Goal: Task Accomplishment & Management: Manage account settings

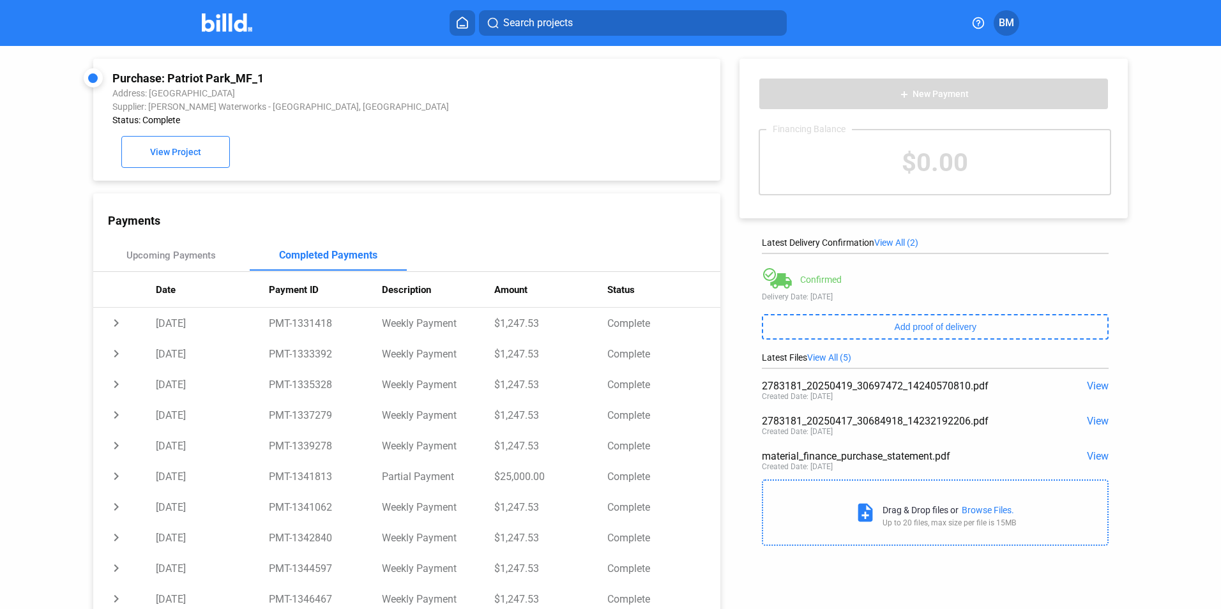
scroll to position [236, 0]
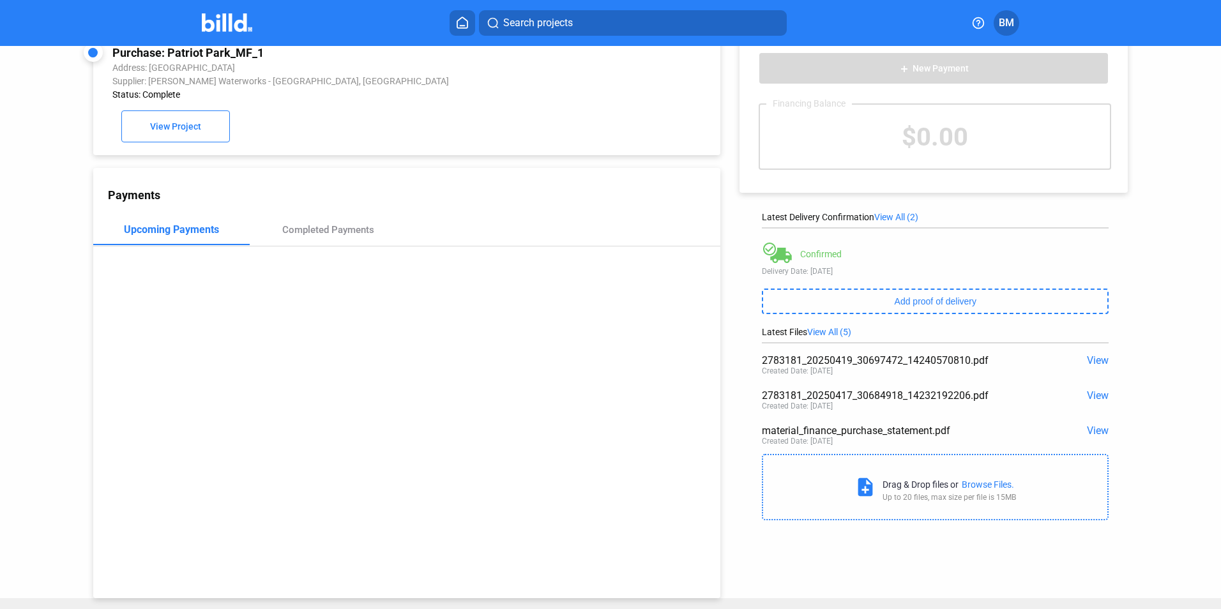
scroll to position [49, 0]
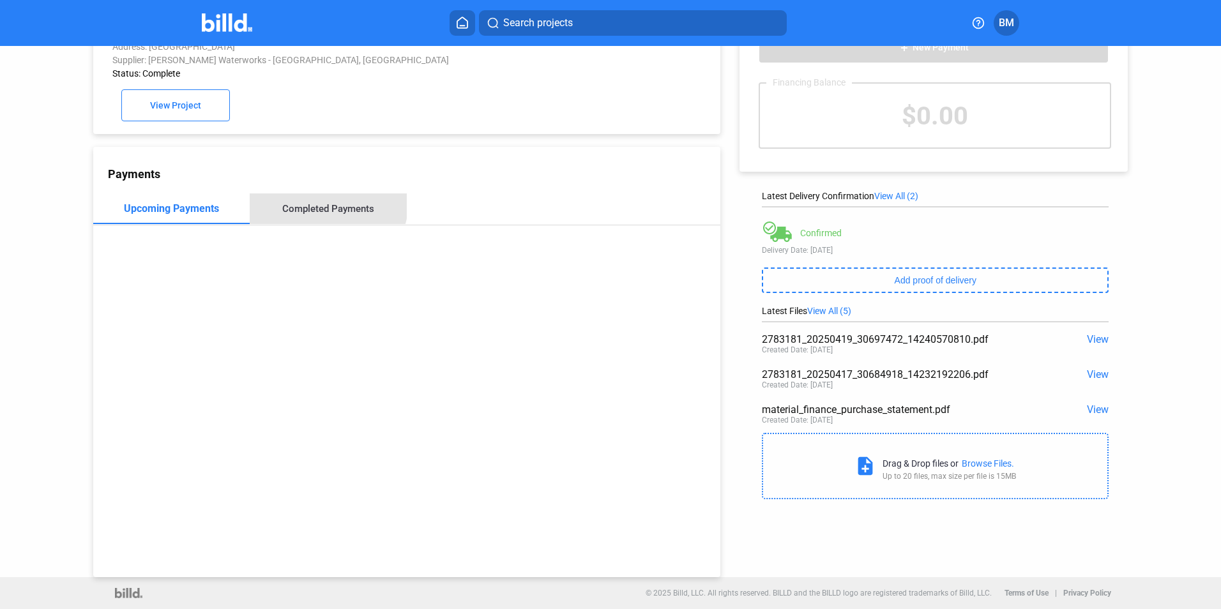
click at [326, 205] on div "Completed Payments" at bounding box center [328, 208] width 92 height 11
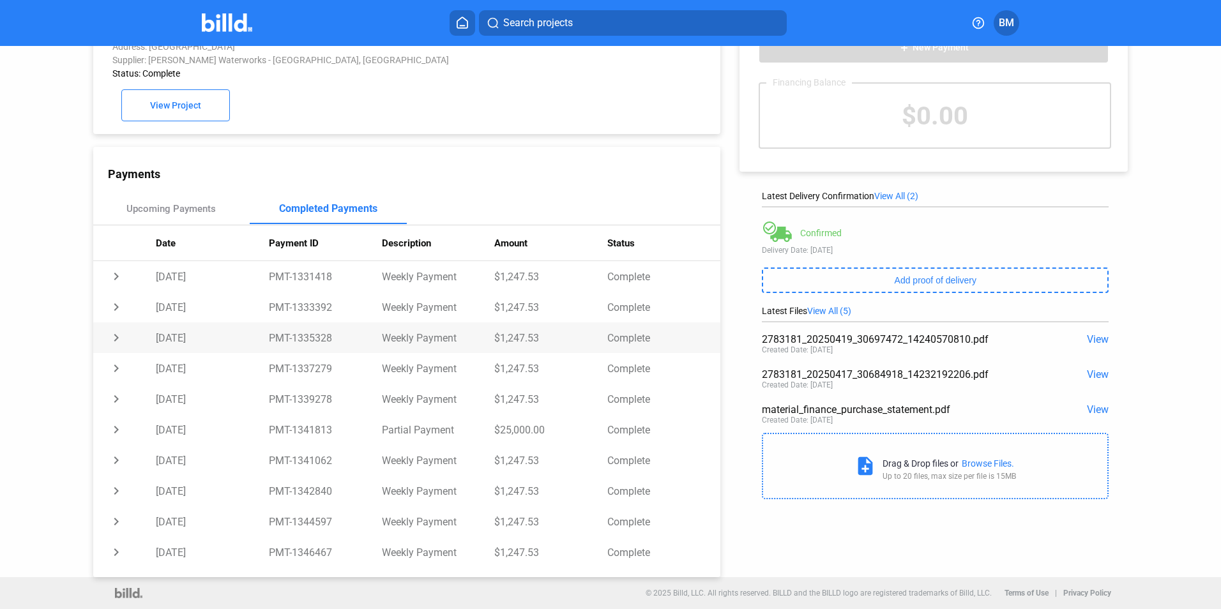
scroll to position [0, 0]
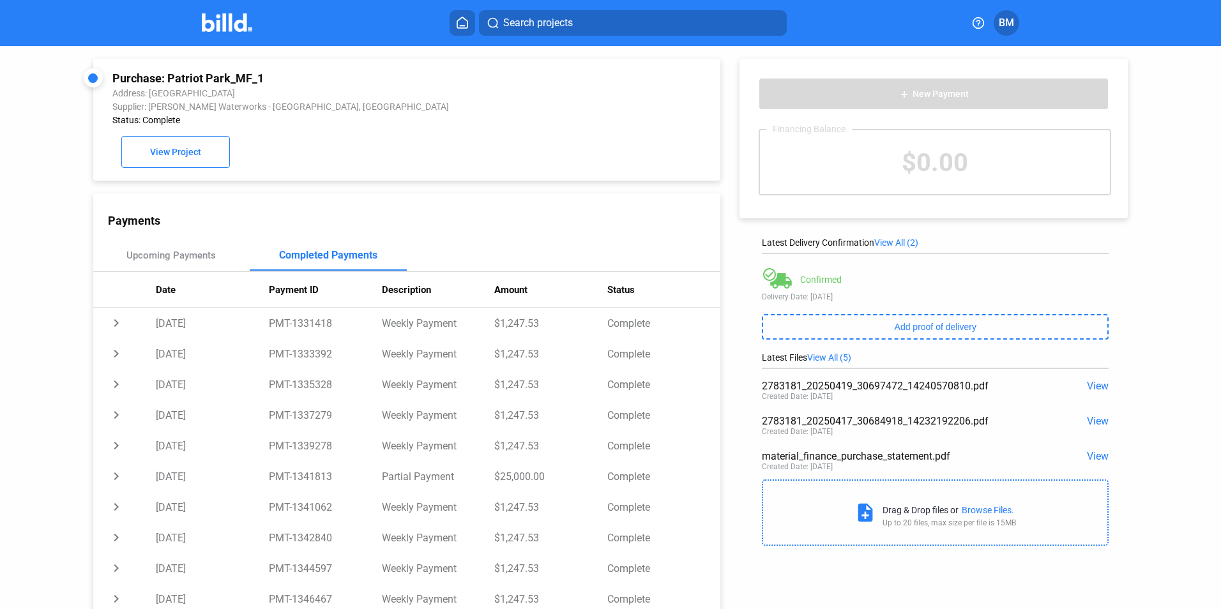
click at [220, 30] on img at bounding box center [227, 22] width 50 height 19
